Goal: Task Accomplishment & Management: Use online tool/utility

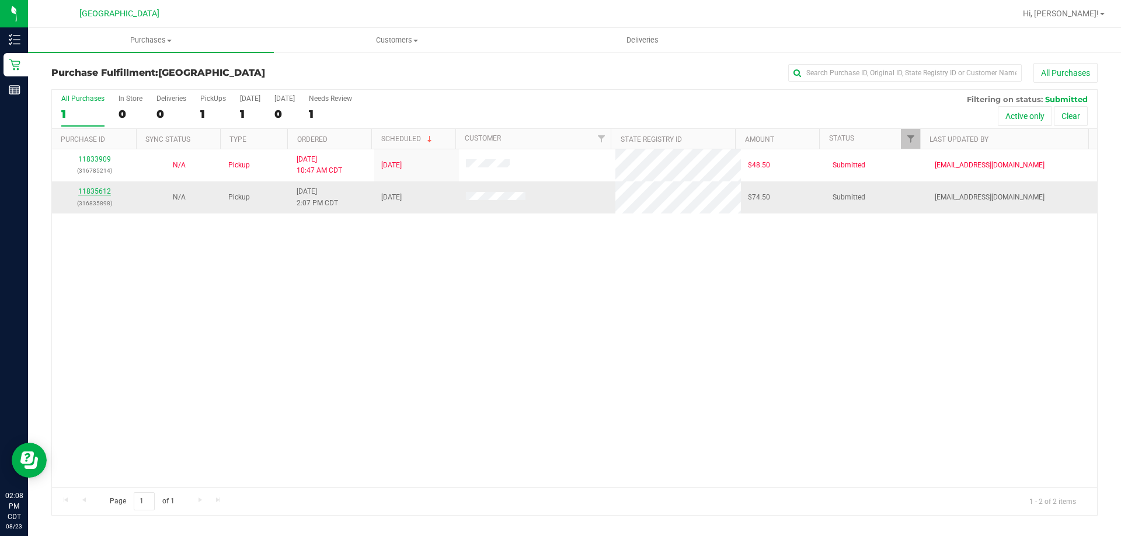
click at [102, 189] on link "11835612" at bounding box center [94, 191] width 33 height 8
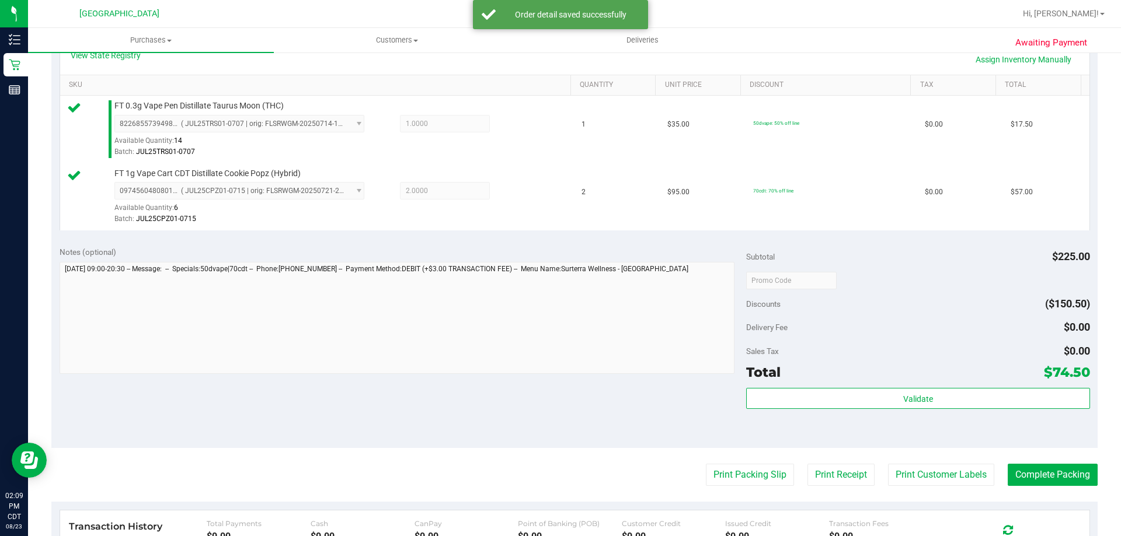
scroll to position [350, 0]
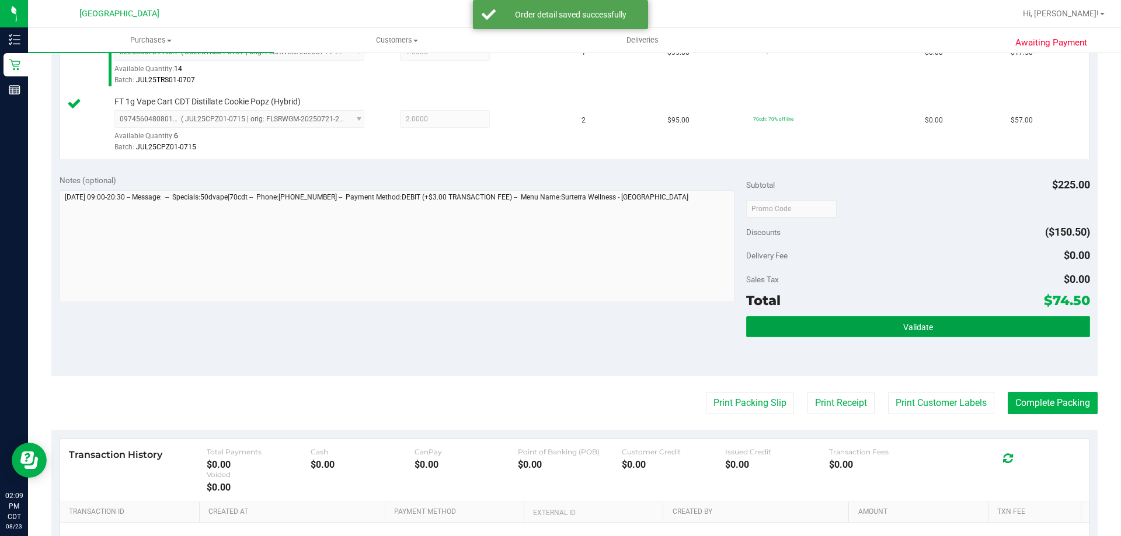
click at [919, 323] on span "Validate" at bounding box center [918, 327] width 30 height 9
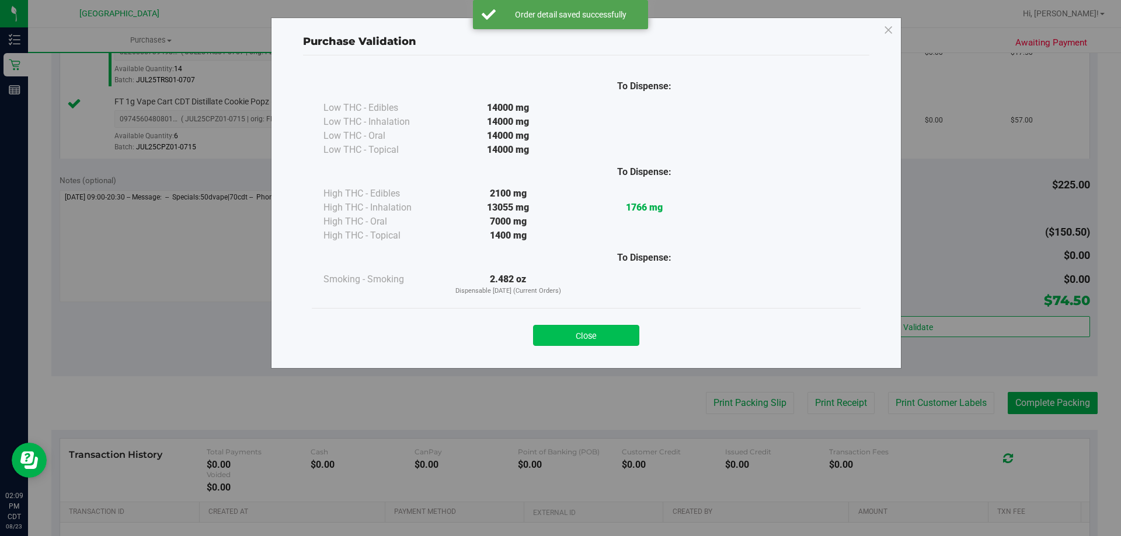
click at [615, 333] on button "Close" at bounding box center [586, 335] width 106 height 21
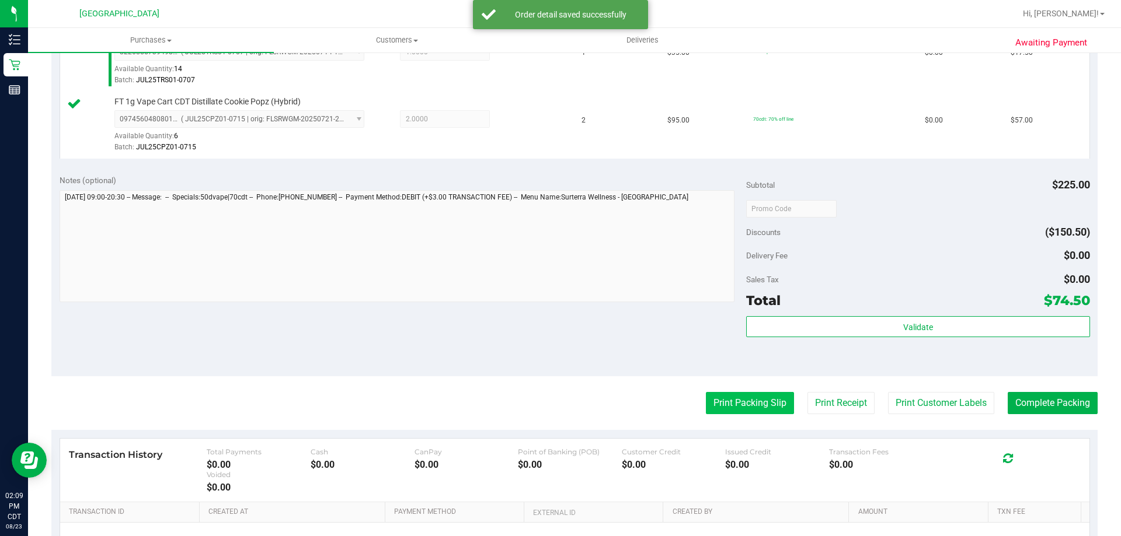
click at [719, 409] on button "Print Packing Slip" at bounding box center [750, 403] width 88 height 22
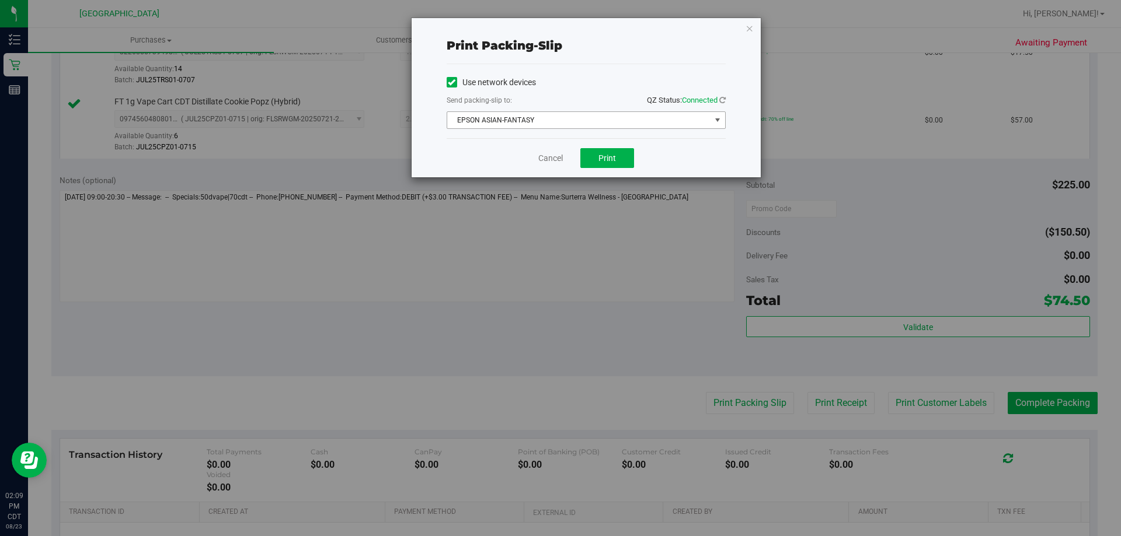
click at [603, 128] on span "EPSON ASIAN-FANTASY" at bounding box center [578, 120] width 263 height 16
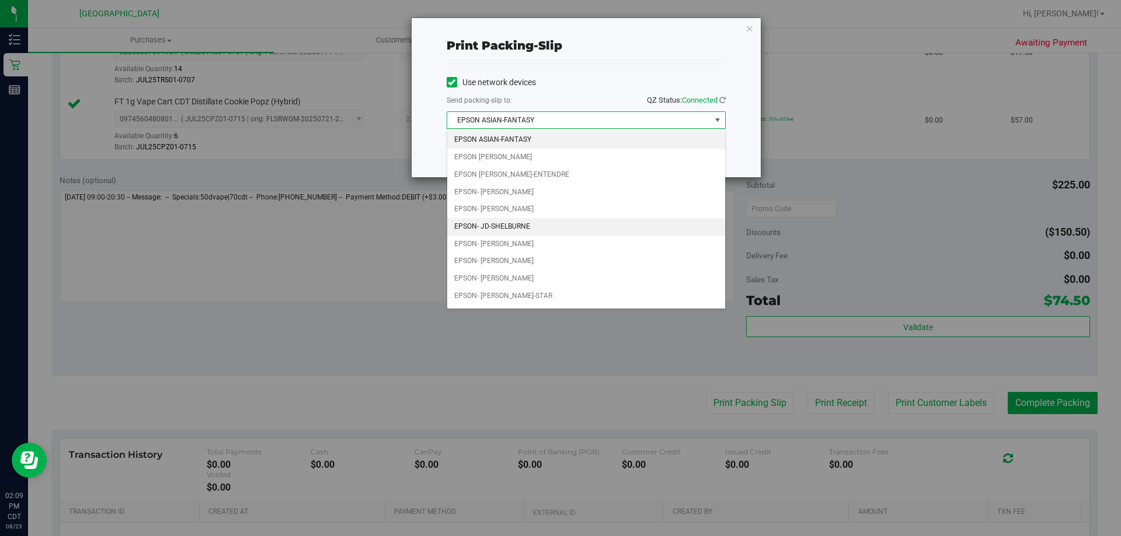
click at [523, 225] on li "EPSON- JD-SHELBURNE" at bounding box center [586, 227] width 278 height 18
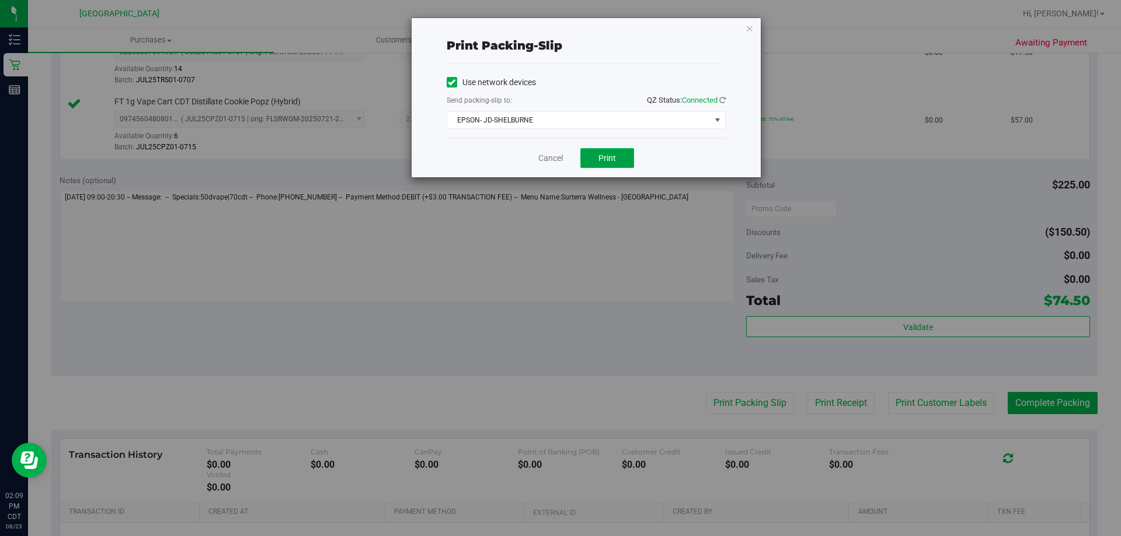
click at [594, 160] on button "Print" at bounding box center [607, 158] width 54 height 20
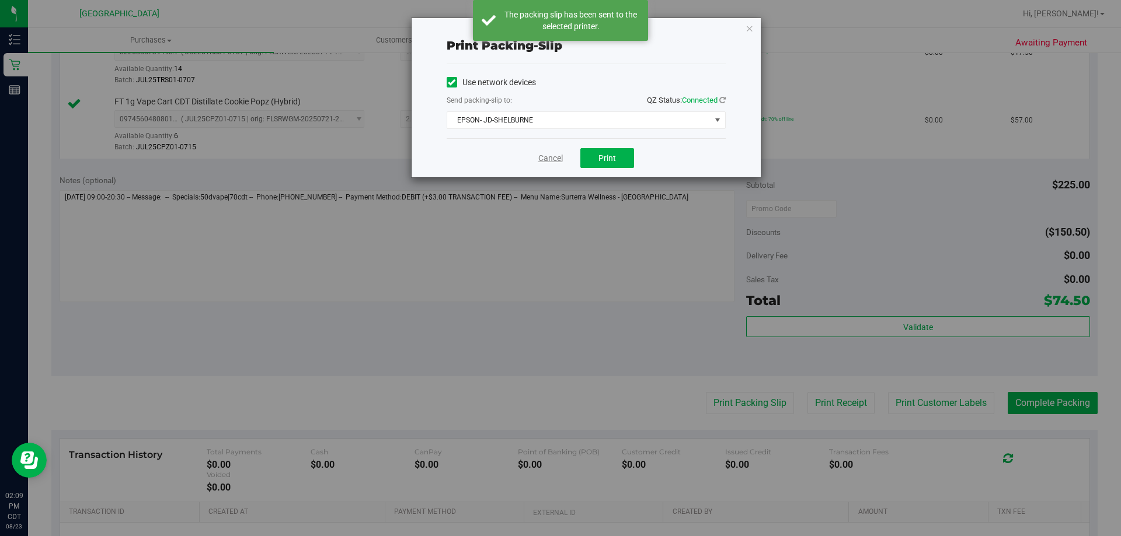
click at [545, 156] on link "Cancel" at bounding box center [550, 158] width 25 height 12
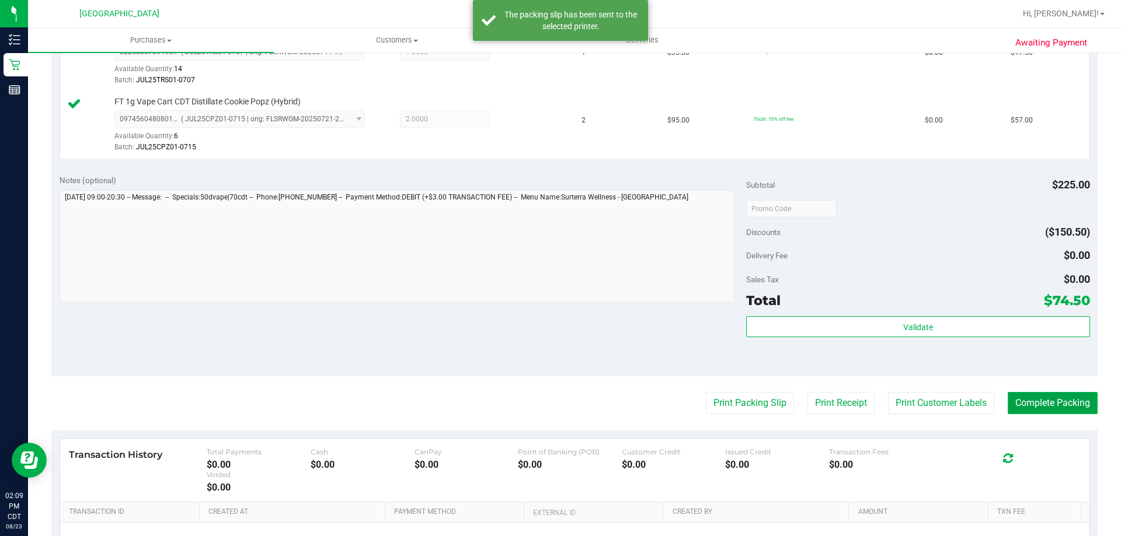
click at [1049, 411] on button "Complete Packing" at bounding box center [1052, 403] width 90 height 22
